Goal: Task Accomplishment & Management: Manage account settings

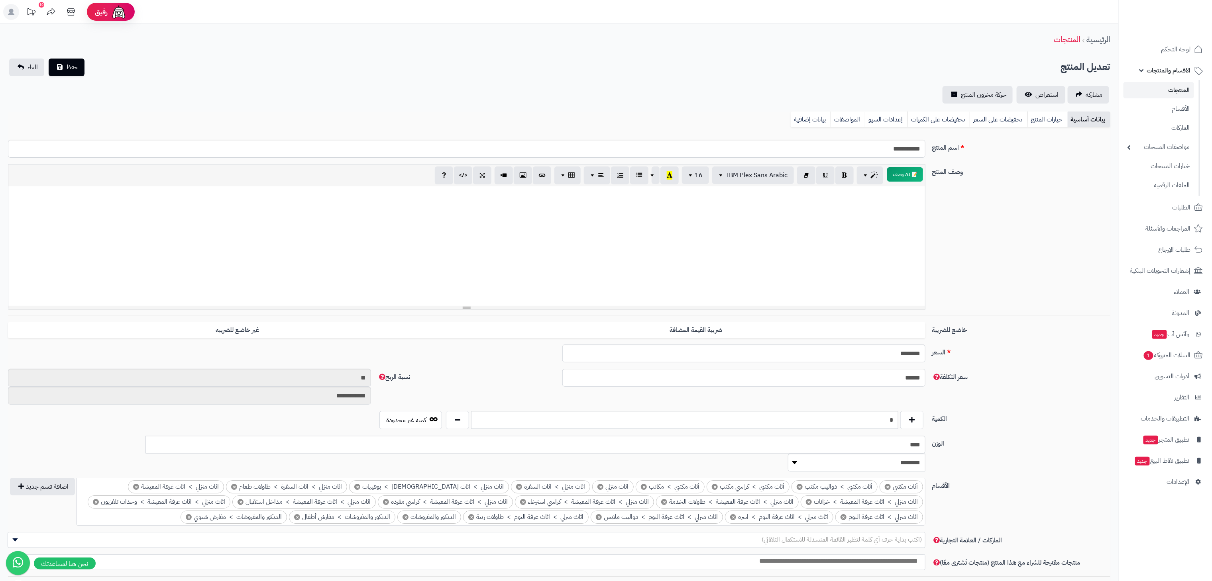
scroll to position [0, 12]
click at [1183, 88] on link "المنتجات" at bounding box center [1158, 90] width 71 height 16
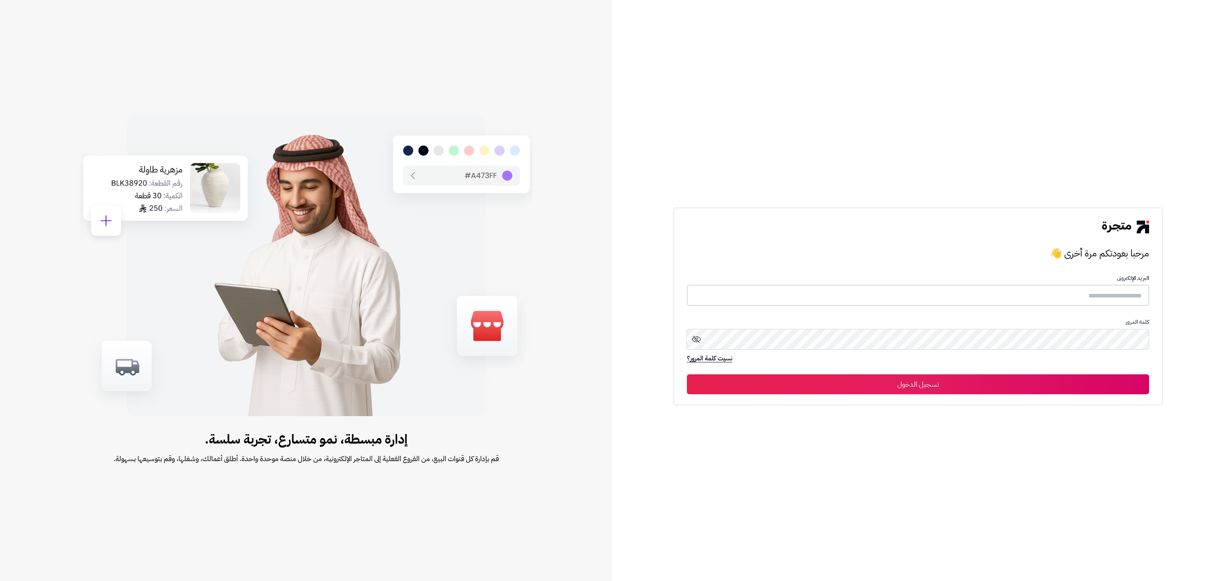
click at [1065, 291] on input "text" at bounding box center [918, 295] width 463 height 21
type input "**********"
click at [699, 343] on icon at bounding box center [697, 339] width 10 height 10
click at [687, 374] on button "تسجيل الدخول" at bounding box center [918, 384] width 463 height 20
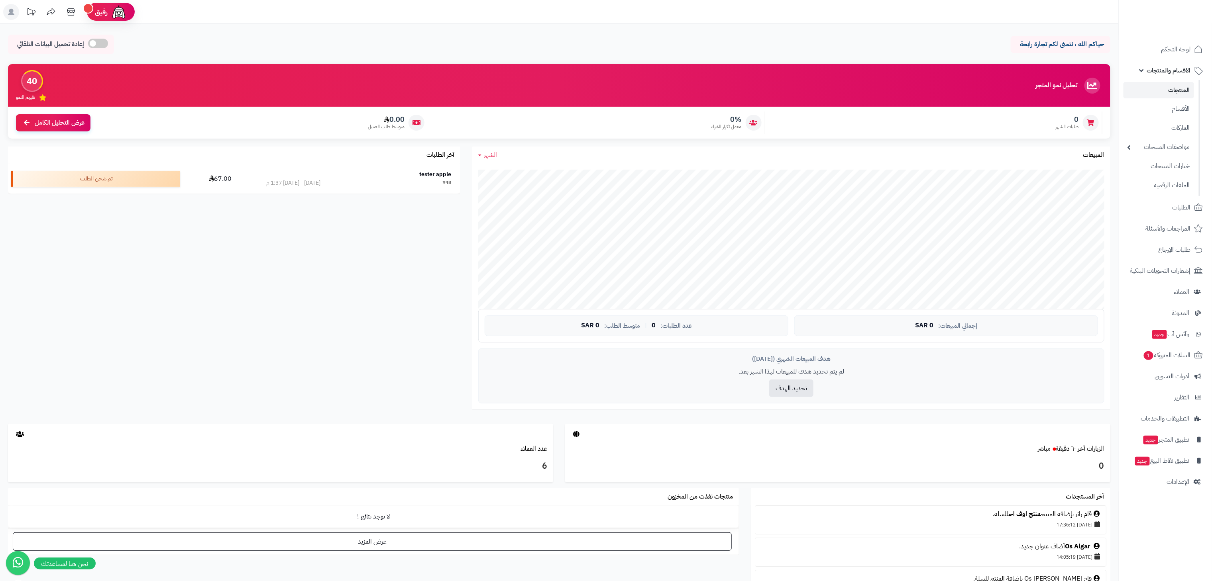
click at [1173, 85] on link "المنتجات" at bounding box center [1158, 90] width 71 height 16
